Goal: Task Accomplishment & Management: Manage account settings

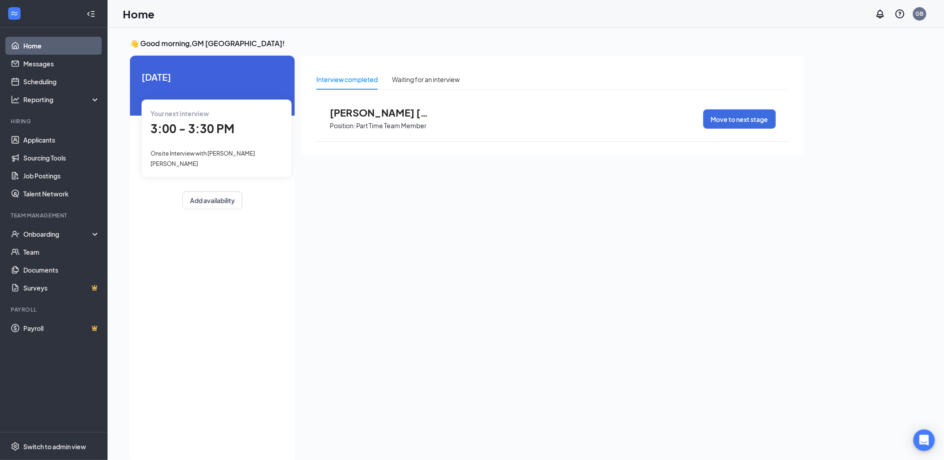
click at [229, 145] on div "Your next interview 3:00 - 3:30 PM Onsite Interview with [PERSON_NAME] [PERSON_…" at bounding box center [217, 138] width 150 height 78
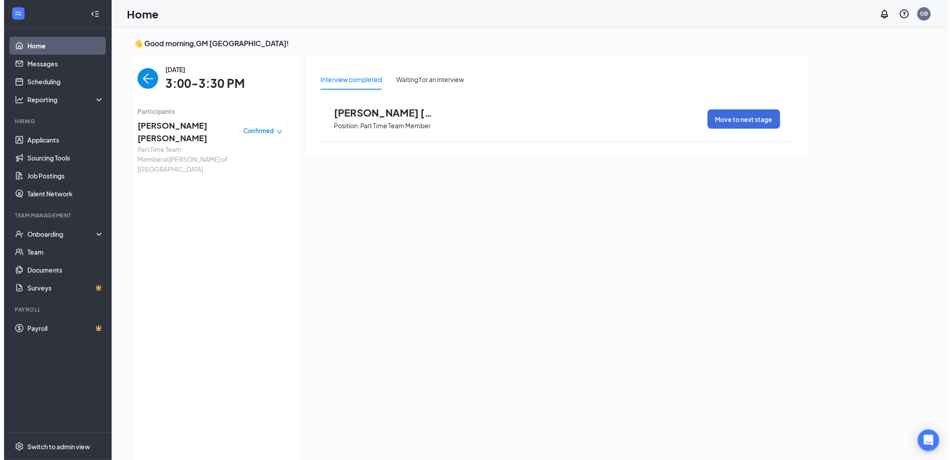
scroll to position [3, 0]
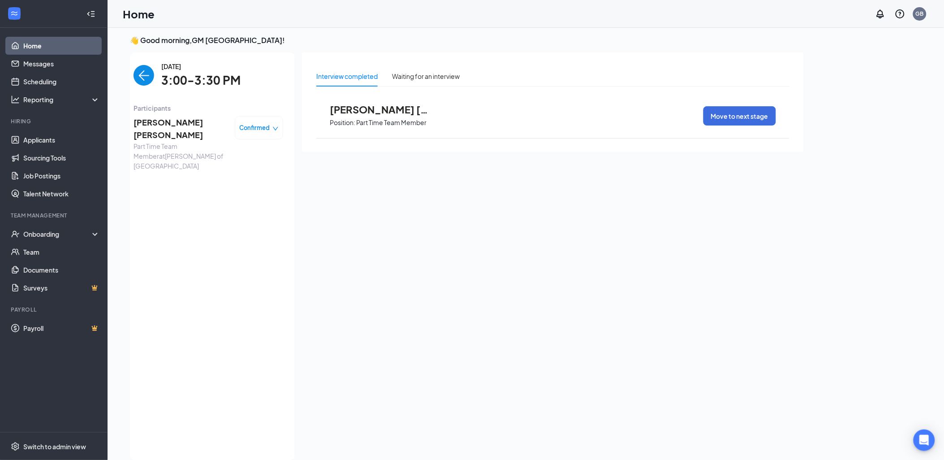
click at [195, 121] on span "[PERSON_NAME] [PERSON_NAME]" at bounding box center [181, 129] width 94 height 26
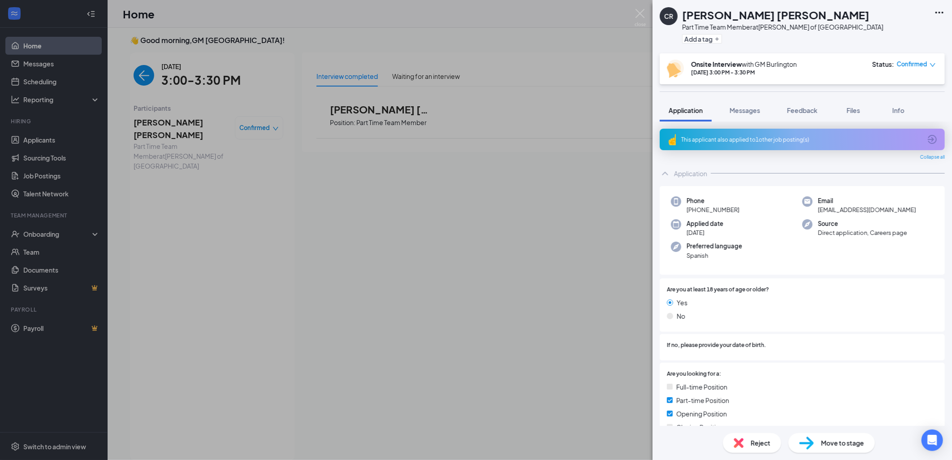
click at [522, 253] on div "CR [PERSON_NAME] [PERSON_NAME] Part Time Team Member at [PERSON_NAME] of Burlin…" at bounding box center [476, 230] width 952 height 460
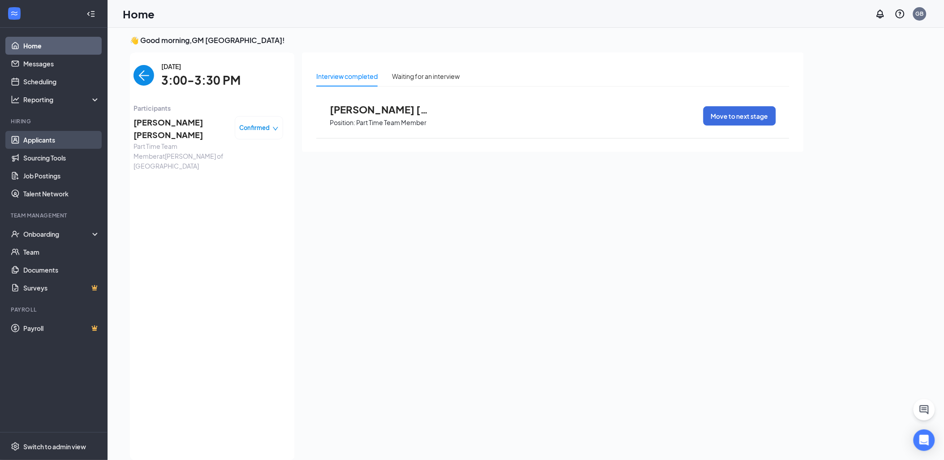
click at [32, 145] on link "Applicants" at bounding box center [61, 140] width 77 height 18
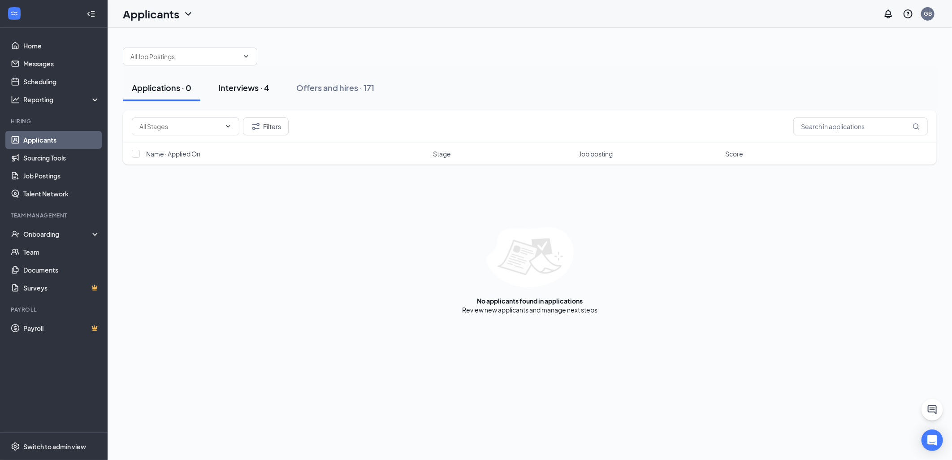
click at [243, 90] on div "Interviews · 4" at bounding box center [243, 87] width 51 height 11
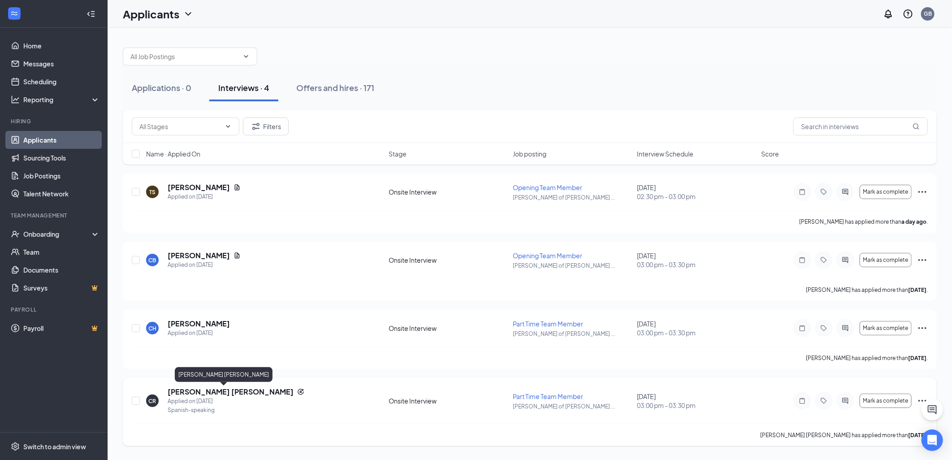
click at [230, 389] on h5 "[PERSON_NAME] [PERSON_NAME]" at bounding box center [231, 392] width 126 height 10
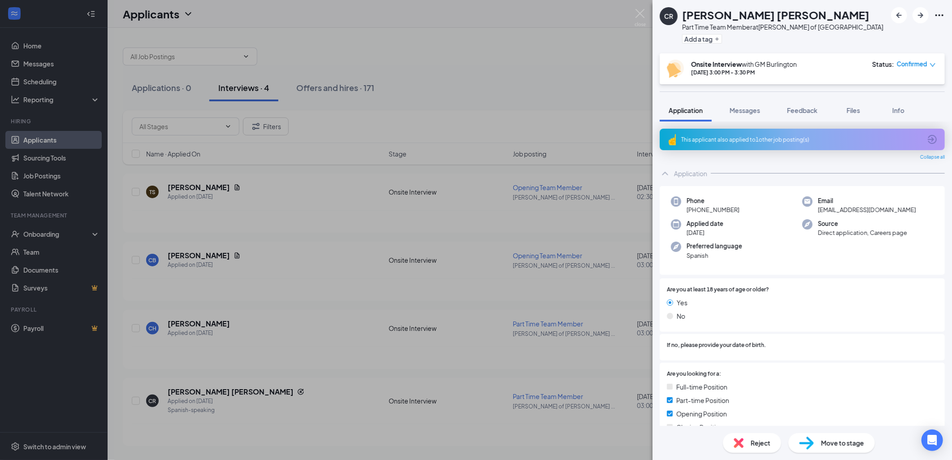
click at [742, 144] on div "This applicant also applied to 1 other job posting(s)" at bounding box center [802, 140] width 285 height 22
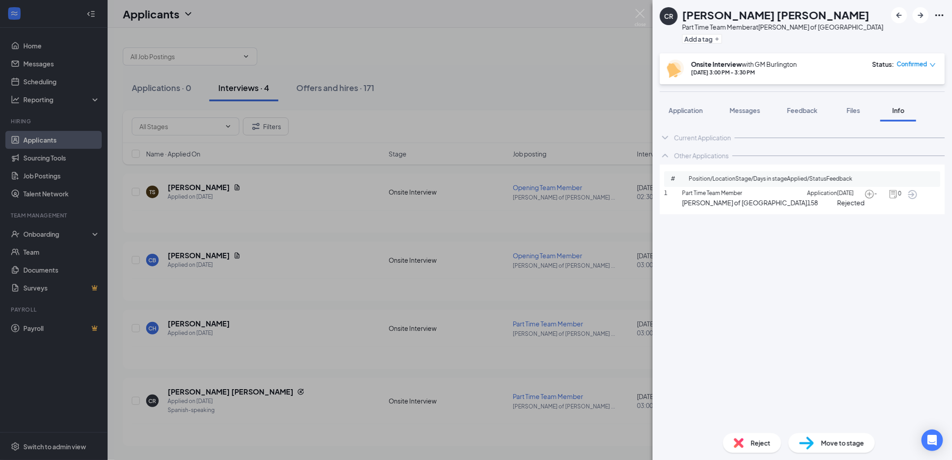
click at [807, 198] on span "Application" at bounding box center [822, 193] width 30 height 9
click at [681, 110] on span "Application" at bounding box center [685, 110] width 34 height 8
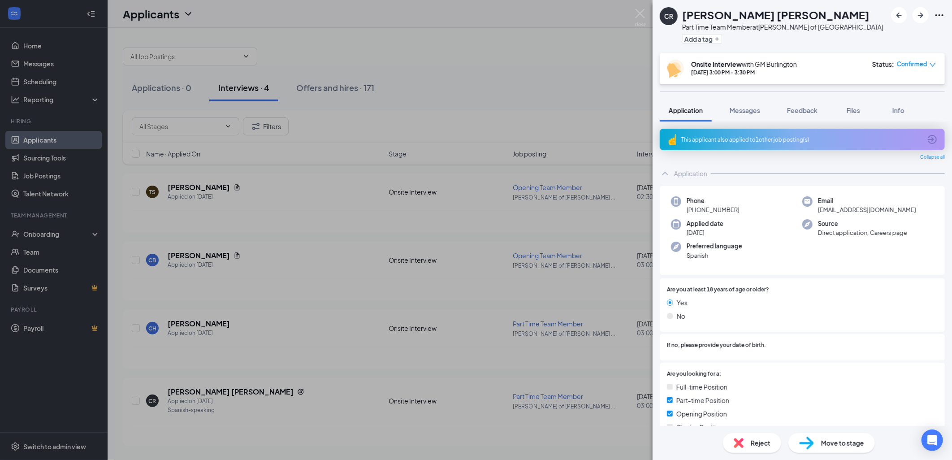
click at [763, 442] on span "Reject" at bounding box center [760, 443] width 20 height 10
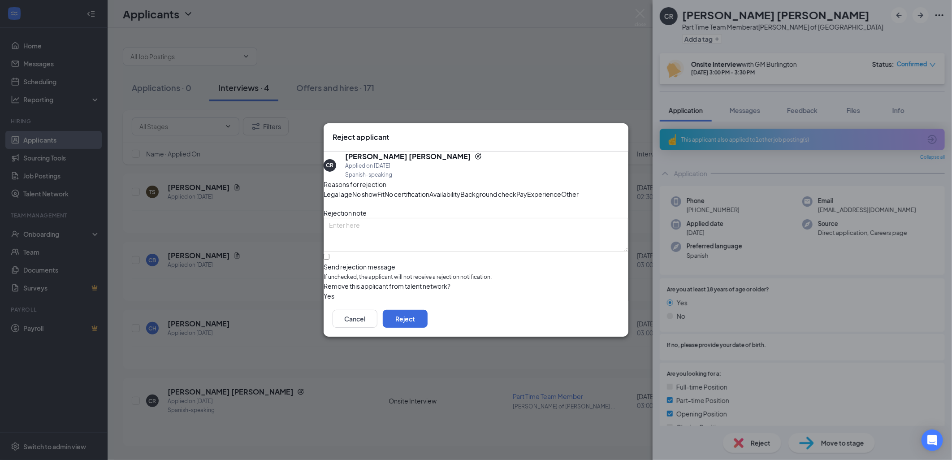
click at [377, 189] on span "No show" at bounding box center [364, 194] width 25 height 10
click at [329, 259] on input "Send rejection message If unchecked, the applicant will not receive a rejection…" at bounding box center [326, 257] width 6 height 6
checkbox input "true"
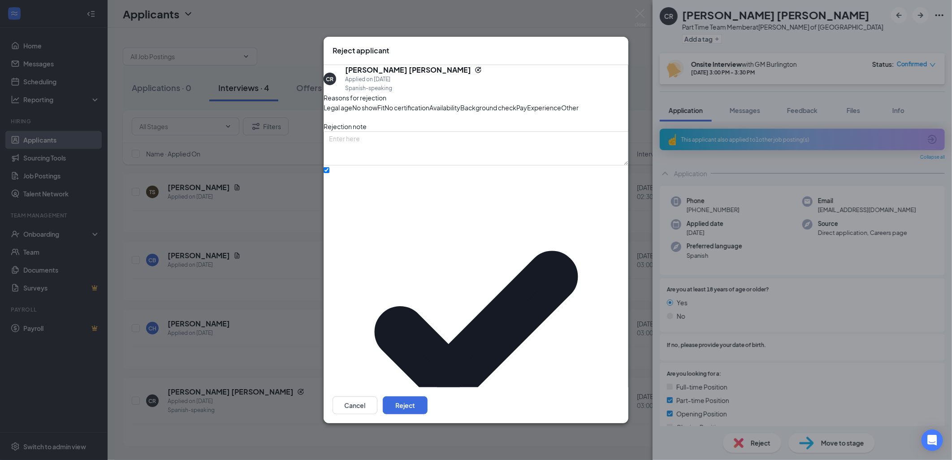
click at [391, 165] on textarea at bounding box center [475, 148] width 305 height 34
type textarea "No Show"
click at [427, 403] on button "Reject" at bounding box center [405, 405] width 45 height 18
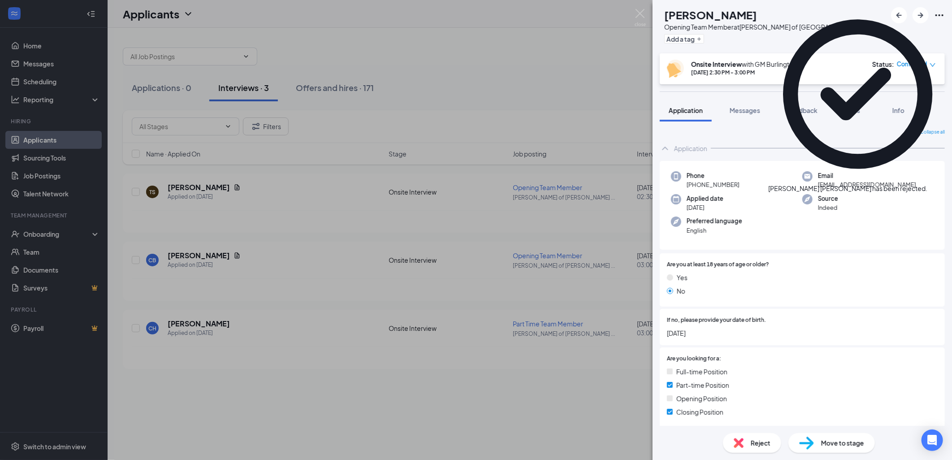
click at [575, 405] on div "TS [PERSON_NAME] Opening Team Member at [PERSON_NAME] of [GEOGRAPHIC_DATA] Add …" at bounding box center [476, 230] width 952 height 460
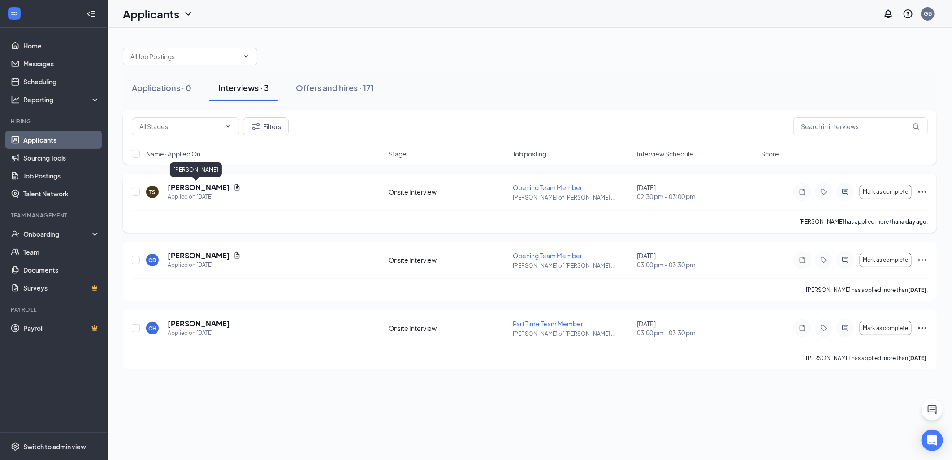
click at [185, 185] on h5 "[PERSON_NAME]" at bounding box center [199, 187] width 62 height 10
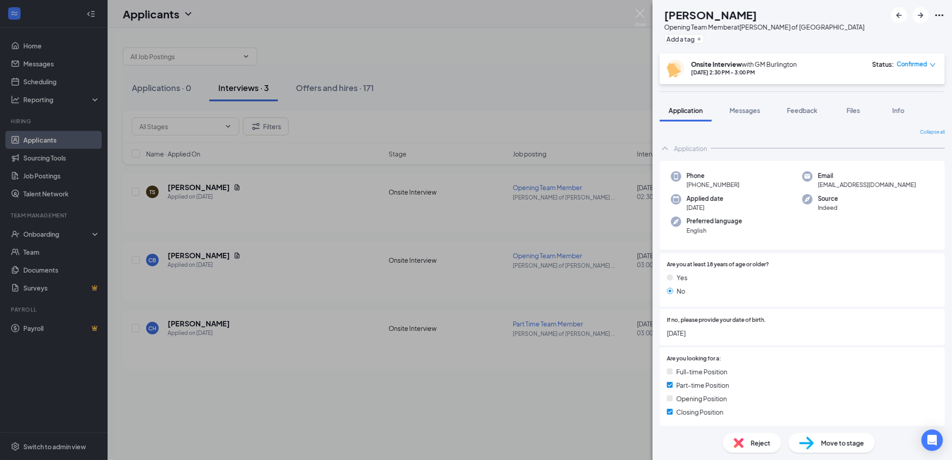
click at [479, 393] on div "TS [PERSON_NAME] Opening Team Member at [PERSON_NAME] of [GEOGRAPHIC_DATA] Add …" at bounding box center [476, 230] width 952 height 460
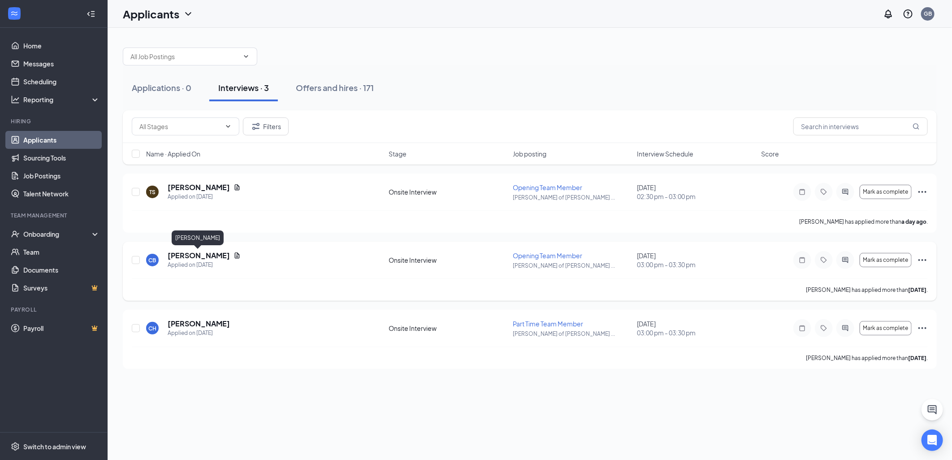
click at [182, 254] on h5 "[PERSON_NAME]" at bounding box center [199, 255] width 62 height 10
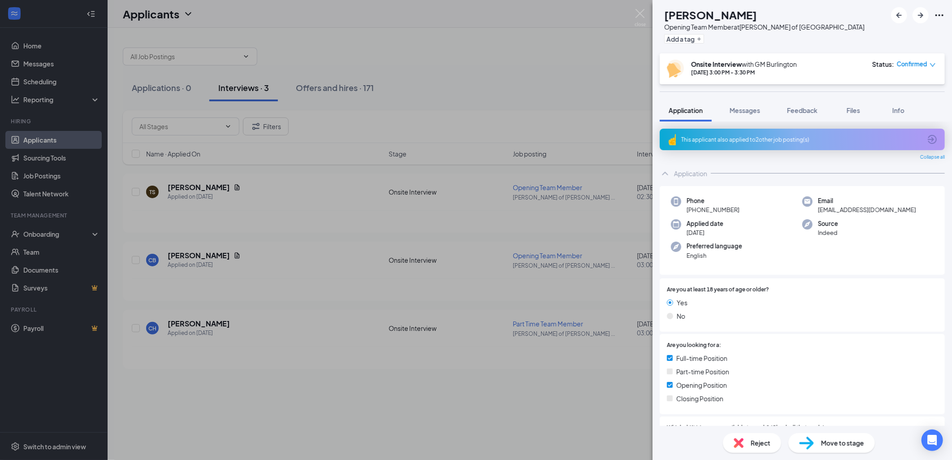
drag, startPoint x: 478, startPoint y: 435, endPoint x: 308, endPoint y: 394, distance: 174.2
click at [473, 435] on div "CB [PERSON_NAME] Opening Team Member at [PERSON_NAME] of Burlington Add a tag O…" at bounding box center [476, 230] width 952 height 460
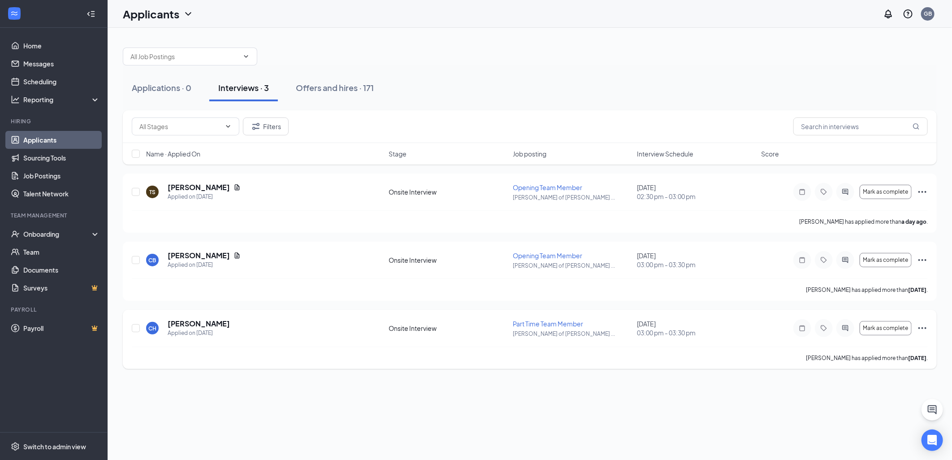
click at [194, 320] on h5 "[PERSON_NAME]" at bounding box center [199, 324] width 62 height 10
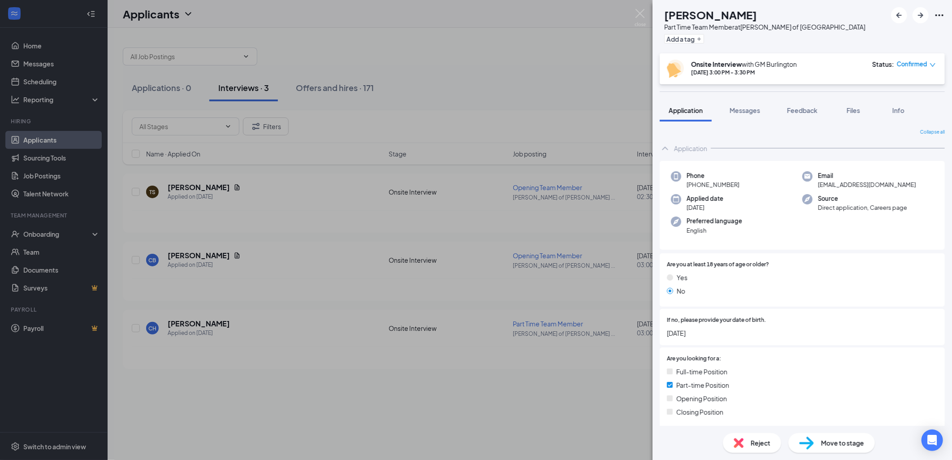
click at [598, 430] on div "CH [PERSON_NAME] Part Time Team Member at [PERSON_NAME] of Burlington Add a tag…" at bounding box center [476, 230] width 952 height 460
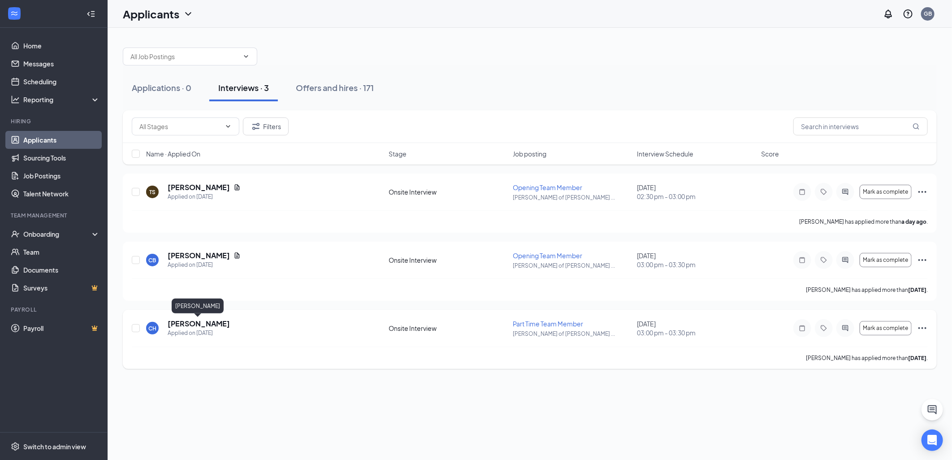
click at [176, 320] on h5 "[PERSON_NAME]" at bounding box center [199, 324] width 62 height 10
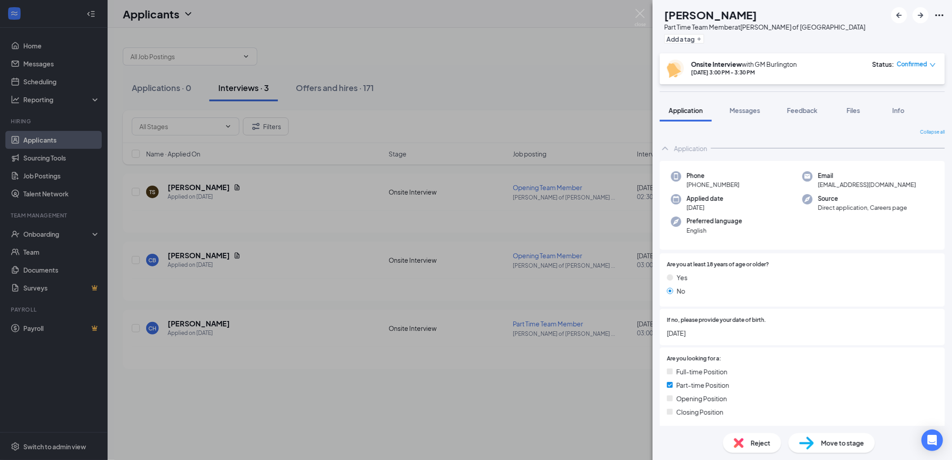
click at [490, 94] on div "CH [PERSON_NAME] Part Time Team Member at [PERSON_NAME] of Burlington Add a tag…" at bounding box center [476, 230] width 952 height 460
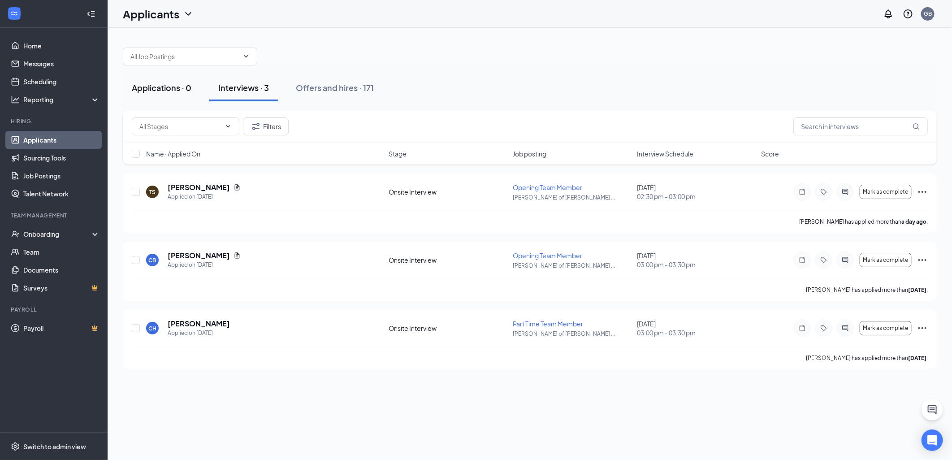
click at [172, 99] on button "Applications · 0" at bounding box center [162, 87] width 78 height 27
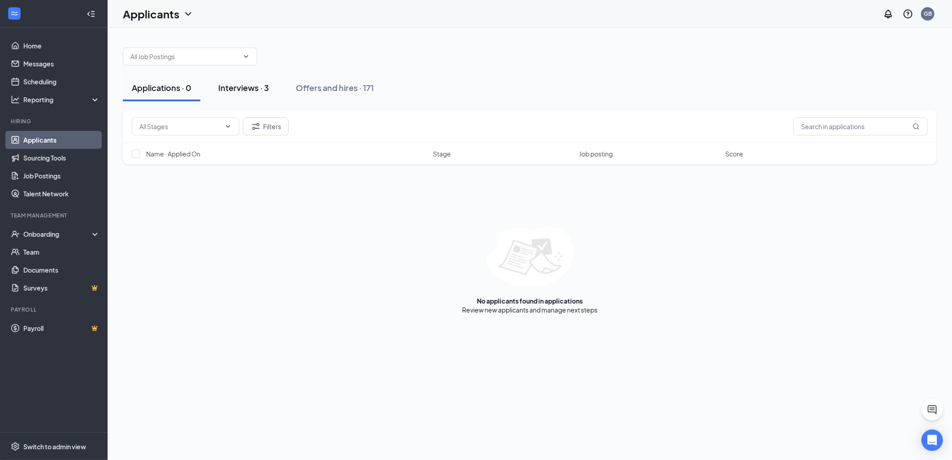
click at [256, 93] on button "Interviews · 3" at bounding box center [243, 87] width 69 height 27
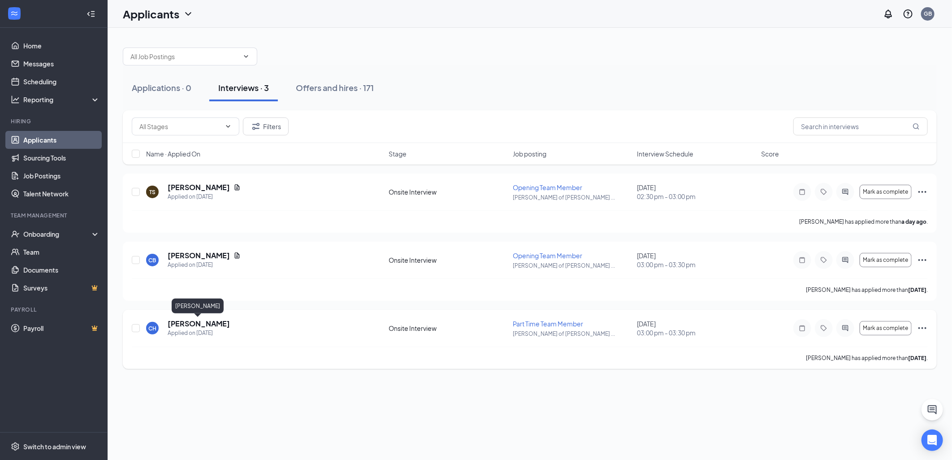
click at [202, 324] on h5 "[PERSON_NAME]" at bounding box center [199, 324] width 62 height 10
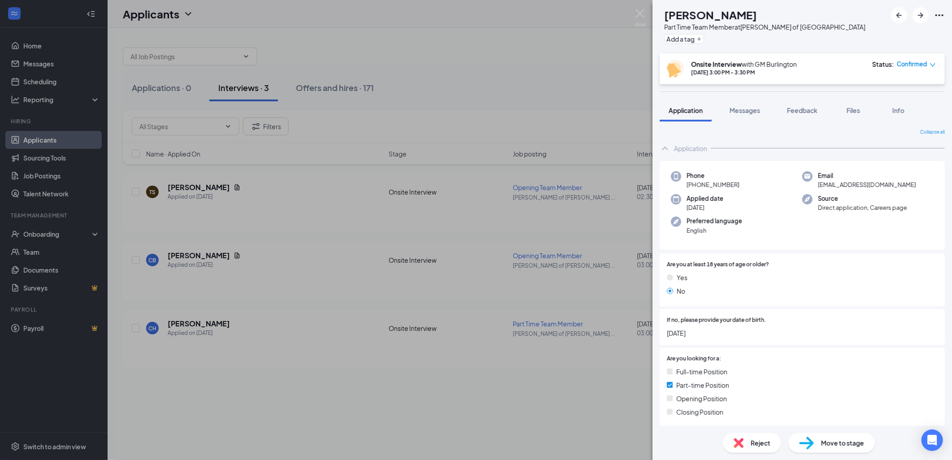
click at [758, 440] on span "Reject" at bounding box center [760, 443] width 20 height 10
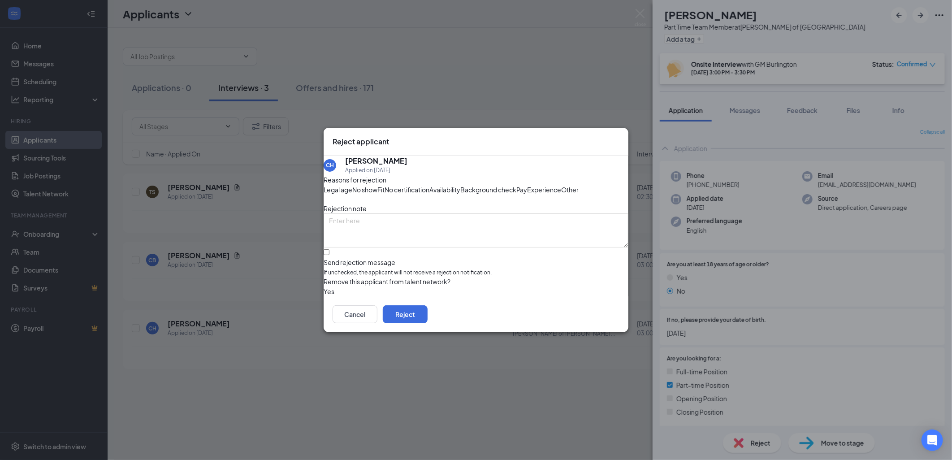
click at [352, 185] on span "Legal age" at bounding box center [337, 190] width 29 height 10
click at [329, 255] on input "Send rejection message If unchecked, the applicant will not receive a rejection…" at bounding box center [326, 252] width 6 height 6
checkbox input "true"
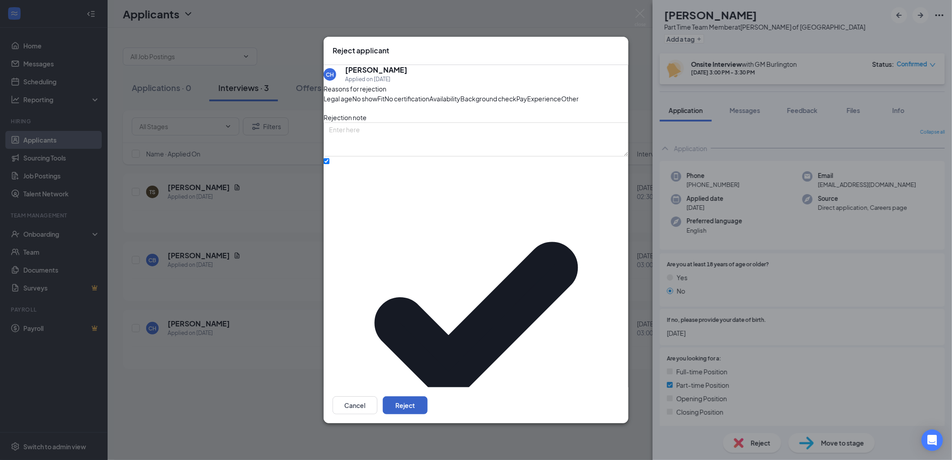
click at [427, 396] on button "Reject" at bounding box center [405, 405] width 45 height 18
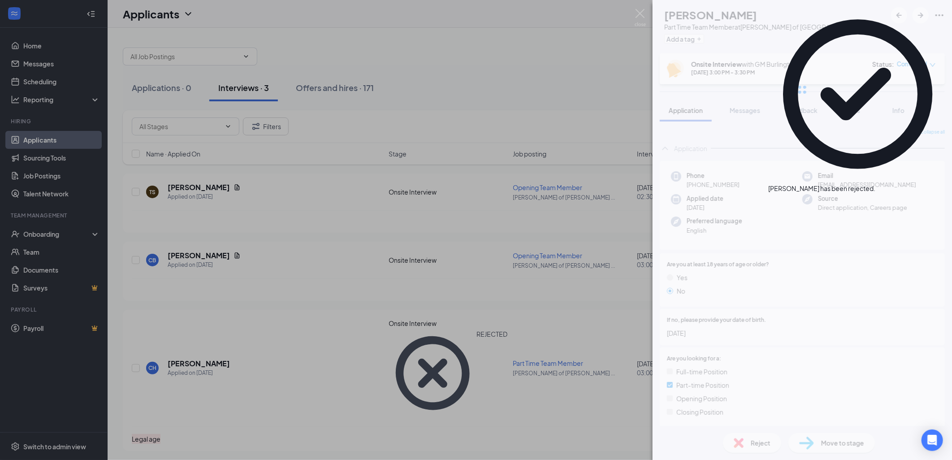
click at [588, 379] on div "CH [PERSON_NAME] Part Time Team Member at [PERSON_NAME] of Burlington Add a tag…" at bounding box center [476, 230] width 952 height 460
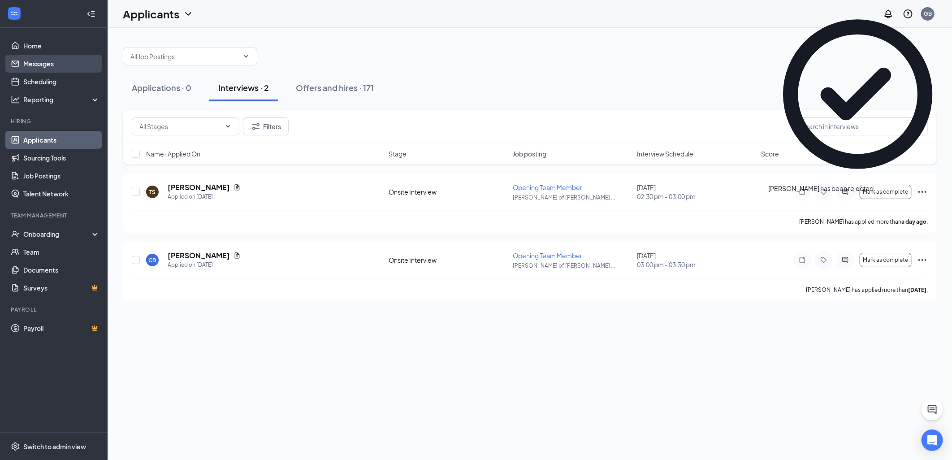
click at [25, 56] on link "Messages" at bounding box center [61, 64] width 77 height 18
